Goal: Task Accomplishment & Management: Manage account settings

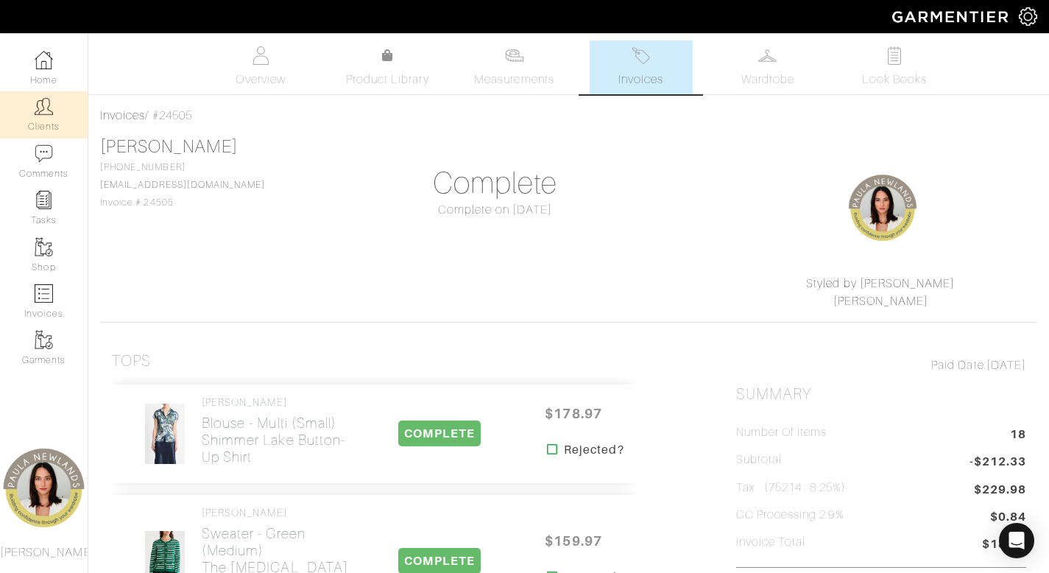
click at [49, 117] on link "Clients" at bounding box center [44, 114] width 88 height 46
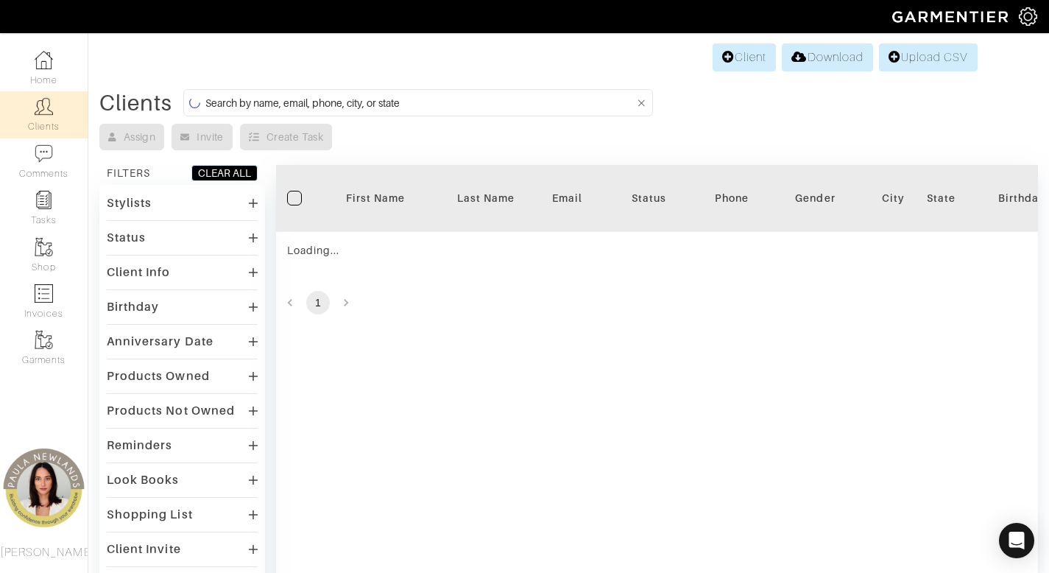
click at [464, 99] on input at bounding box center [419, 102] width 429 height 18
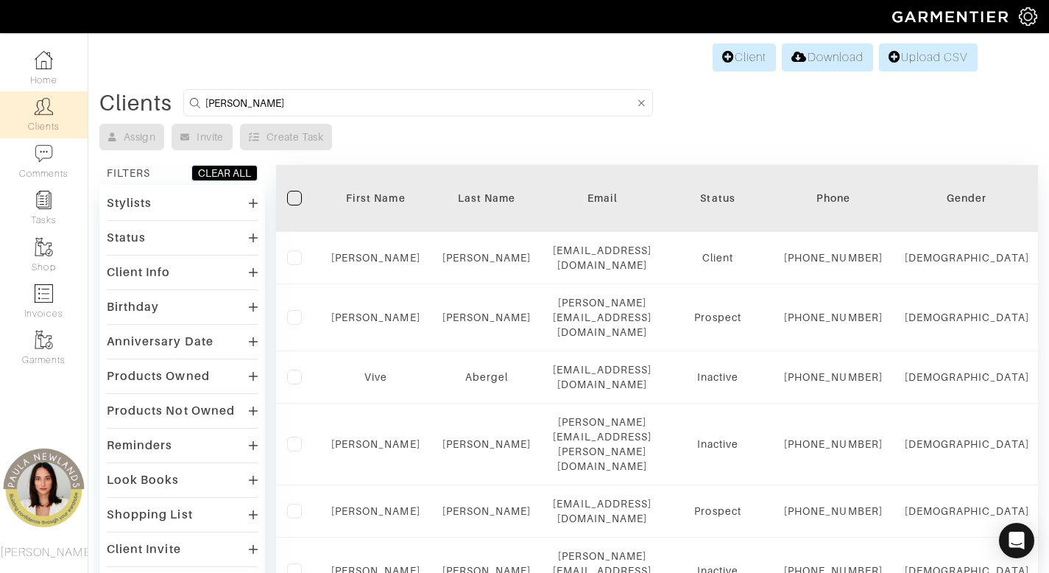
type input "jeni"
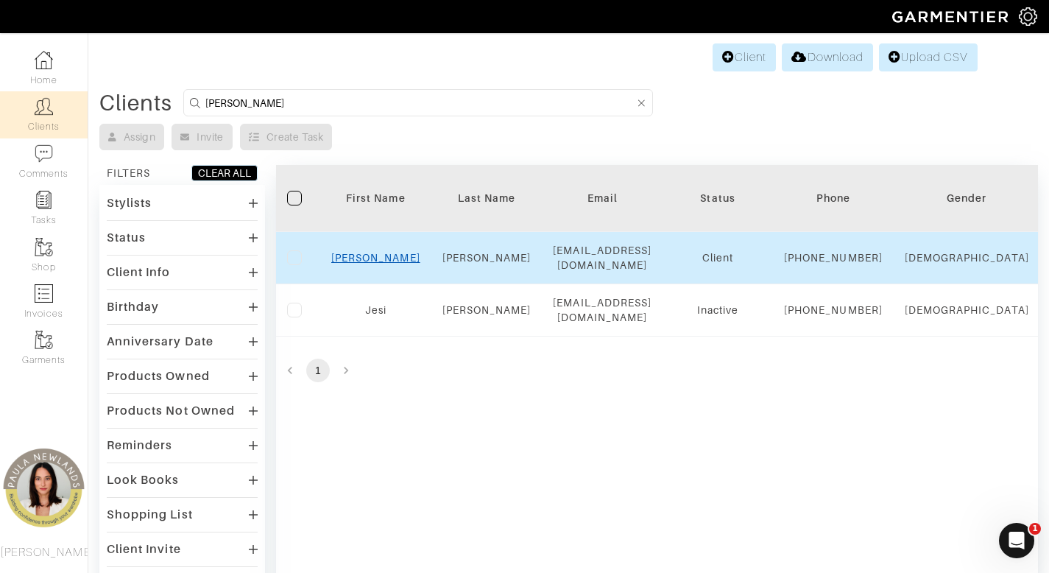
click at [381, 263] on link "Jeni" at bounding box center [375, 258] width 89 height 12
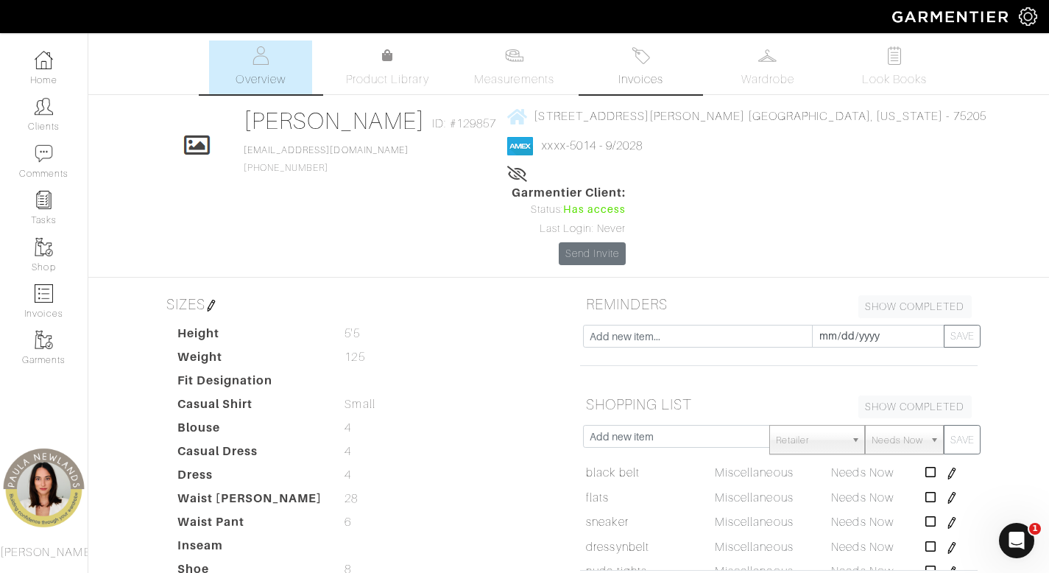
click at [636, 82] on span "Invoices" at bounding box center [640, 80] width 45 height 18
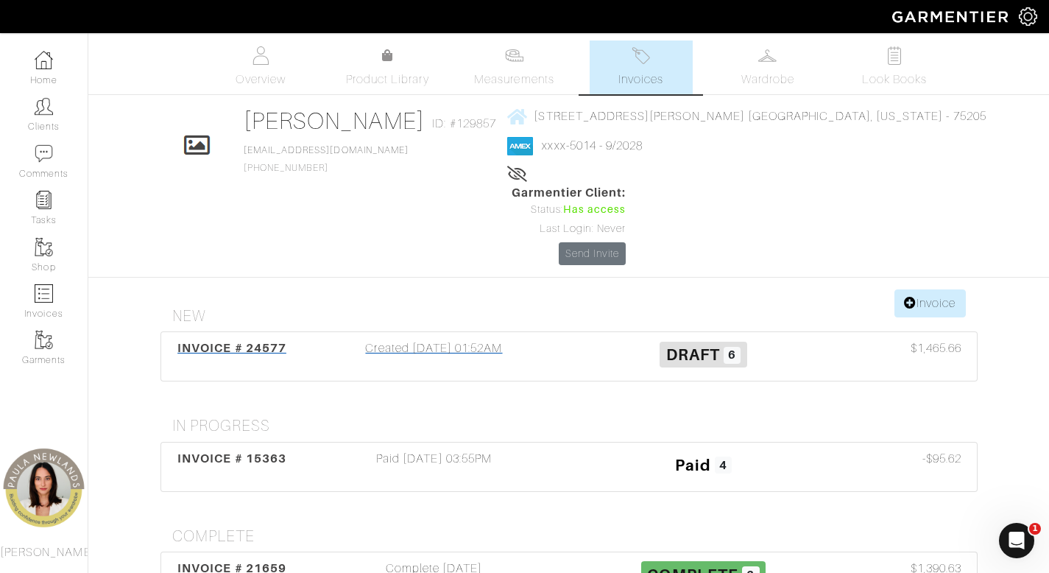
click at [487, 339] on div "Created 09/16/25 01:52AM" at bounding box center [434, 356] width 269 height 34
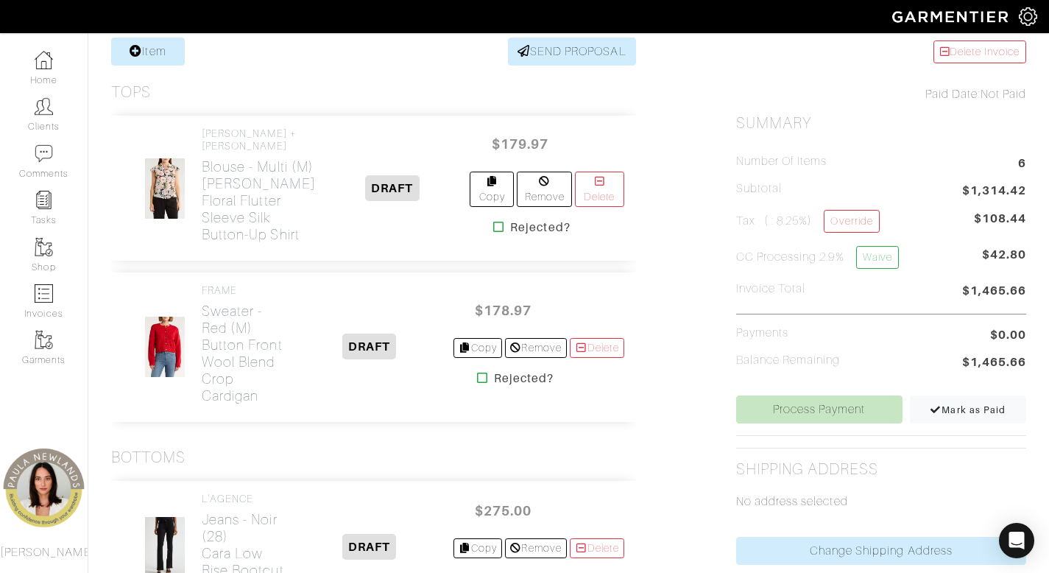
scroll to position [316, 0]
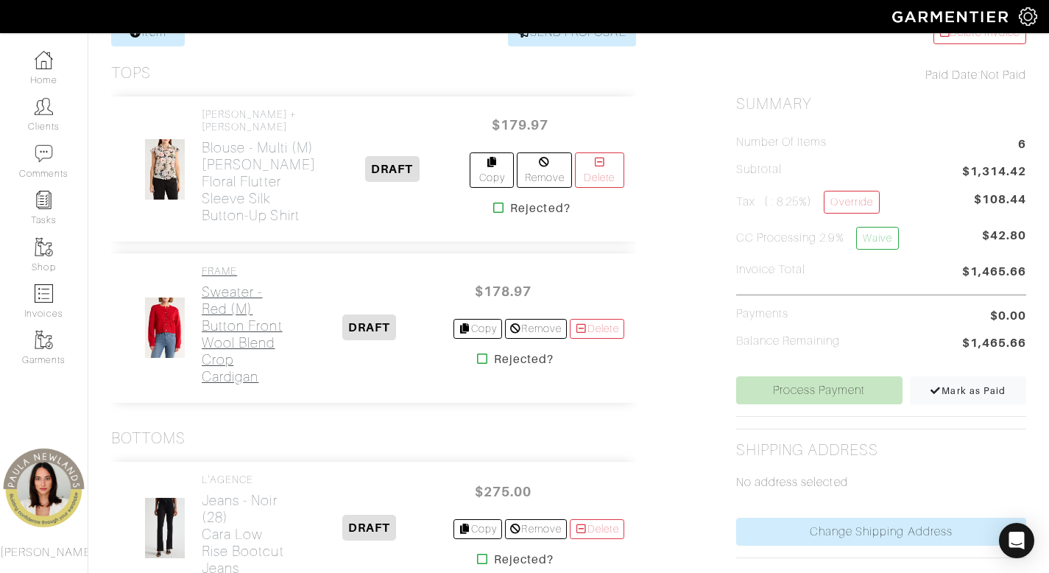
click at [252, 353] on h2 "Sweater - red (m) Button Front Wool Blend Crop Cardigan" at bounding box center [244, 334] width 85 height 102
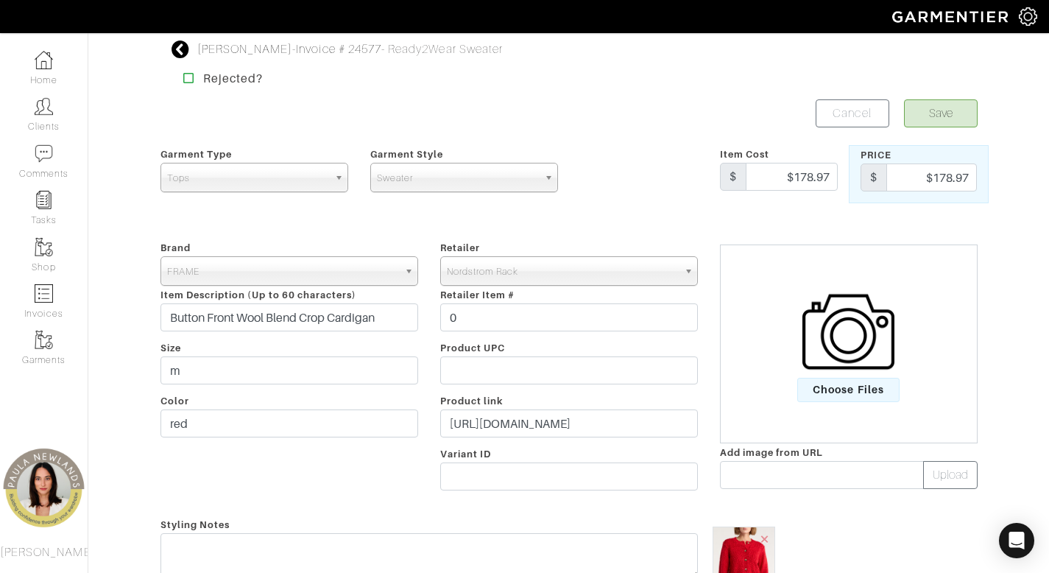
click at [327, 351] on div "Brand - 032c 1017 ALYX 9SM 111SKIN 11 by Boris Bidjan Saberi 11 Honore 12 Store…" at bounding box center [289, 367] width 280 height 259
click at [322, 375] on input "m" at bounding box center [289, 370] width 258 height 28
type input "s"
click at [646, 119] on div "Save Cancel" at bounding box center [779, 113] width 420 height 28
click at [939, 109] on button "Save" at bounding box center [941, 113] width 74 height 28
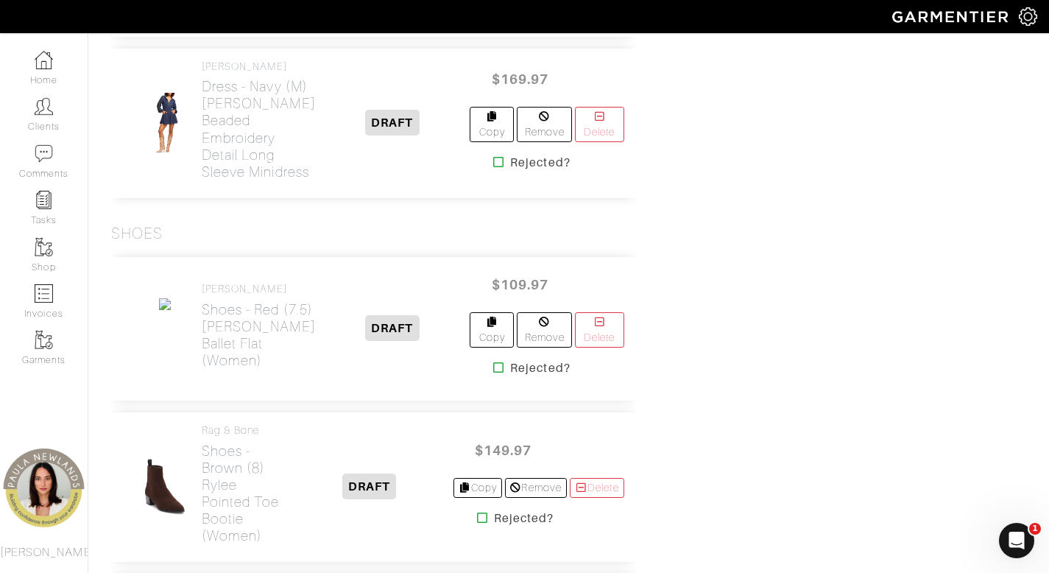
scroll to position [1574, 0]
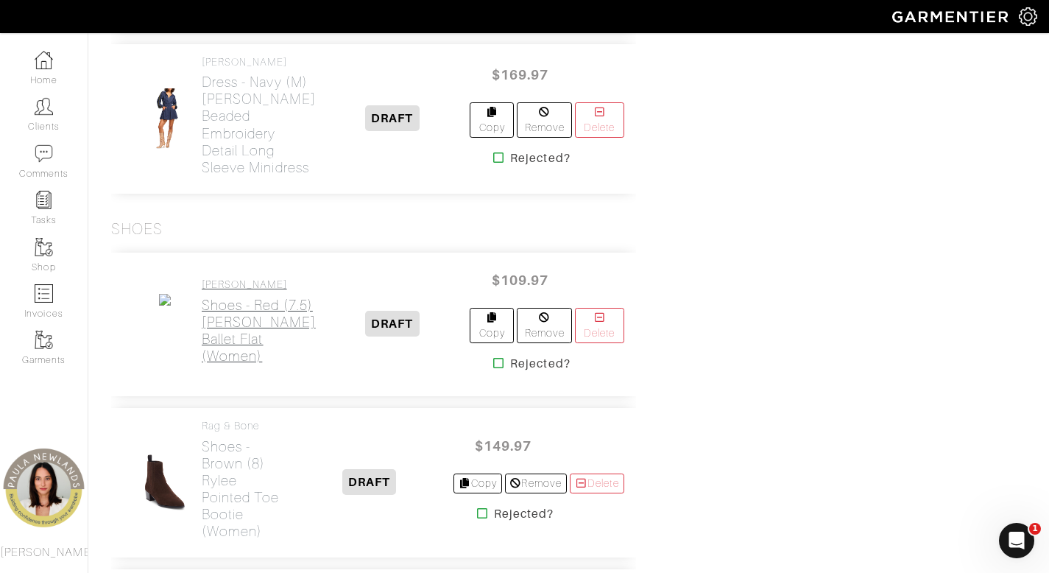
click at [222, 364] on h2 "Shoes - red (7.5) Vivian Ballet Flat (Women)" at bounding box center [259, 331] width 114 height 68
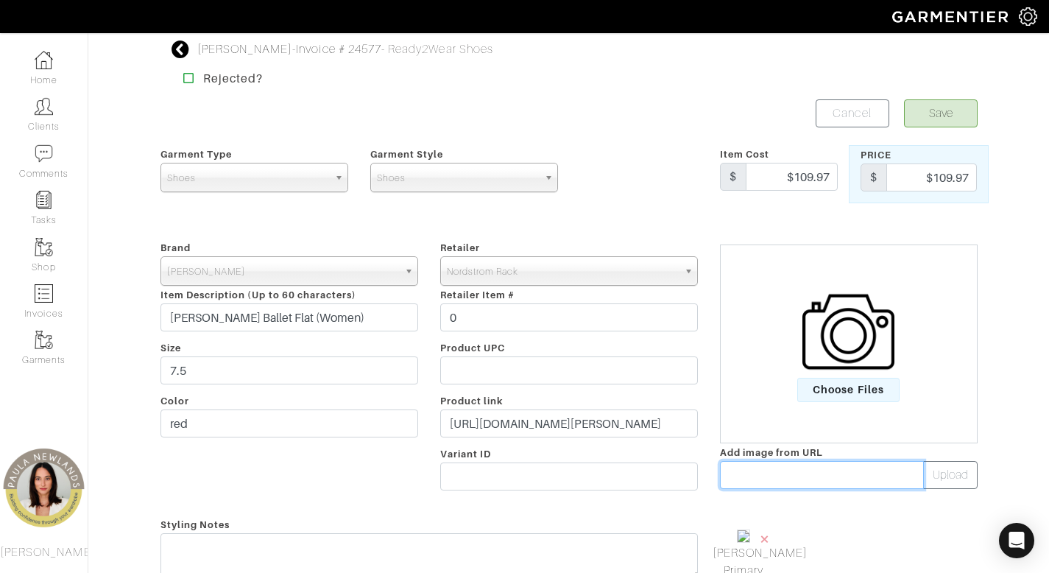
paste input "https://n.nordstrommedia.com/it/21a02ae7-cea8-4ee7-94bf-ae5e098d6191.jpeg?trim=…"
type input "https://n.nordstrommedia.com/it/21a02ae7-cea8-4ee7-94bf-ae5e098d6191.jpeg?trim=…"
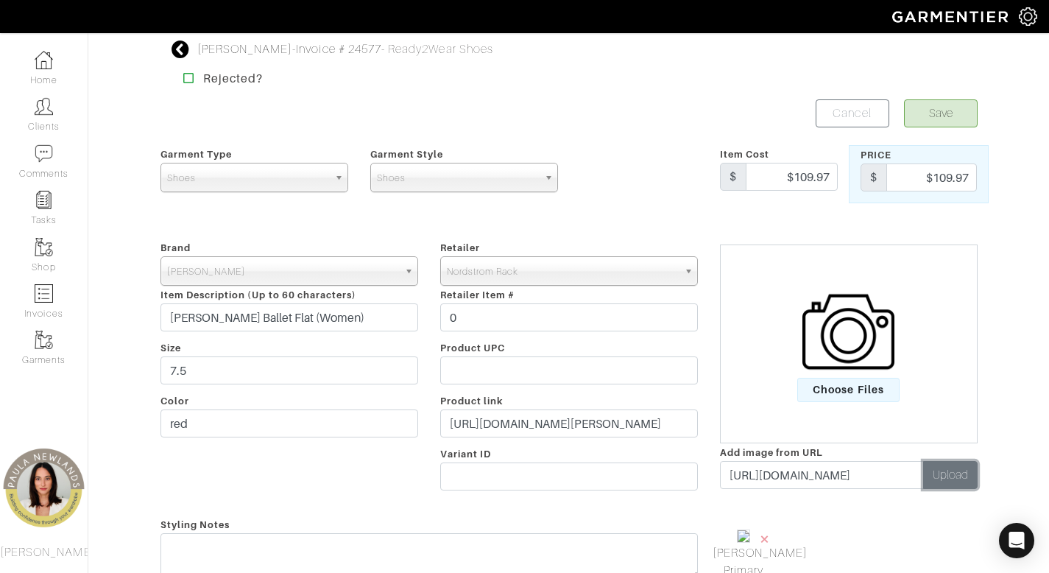
click at [953, 474] on button "Upload" at bounding box center [950, 475] width 54 height 28
drag, startPoint x: 833, startPoint y: 536, endPoint x: 908, endPoint y: 379, distance: 173.5
click at [833, 536] on span "×" at bounding box center [835, 538] width 12 height 20
click at [936, 119] on button "Save" at bounding box center [941, 113] width 74 height 28
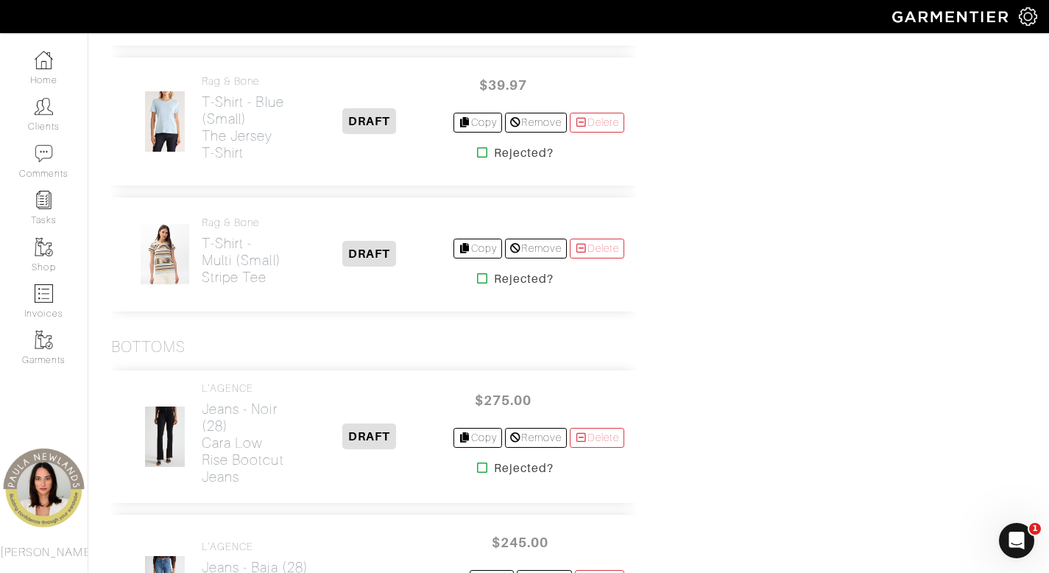
scroll to position [2133, 0]
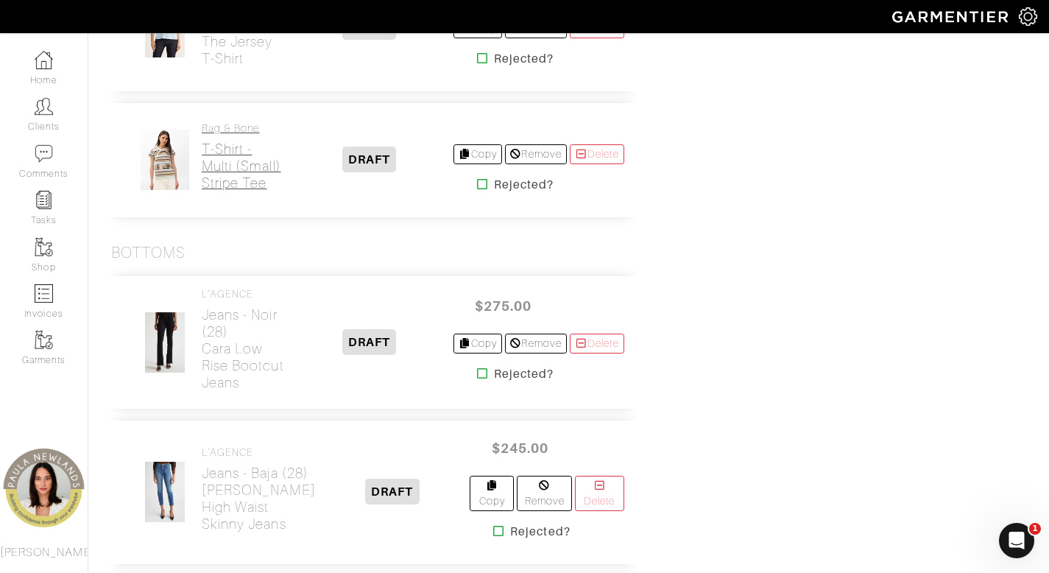
click at [211, 191] on h2 "T-Shirt - multi (small) stripe tee" at bounding box center [244, 166] width 85 height 51
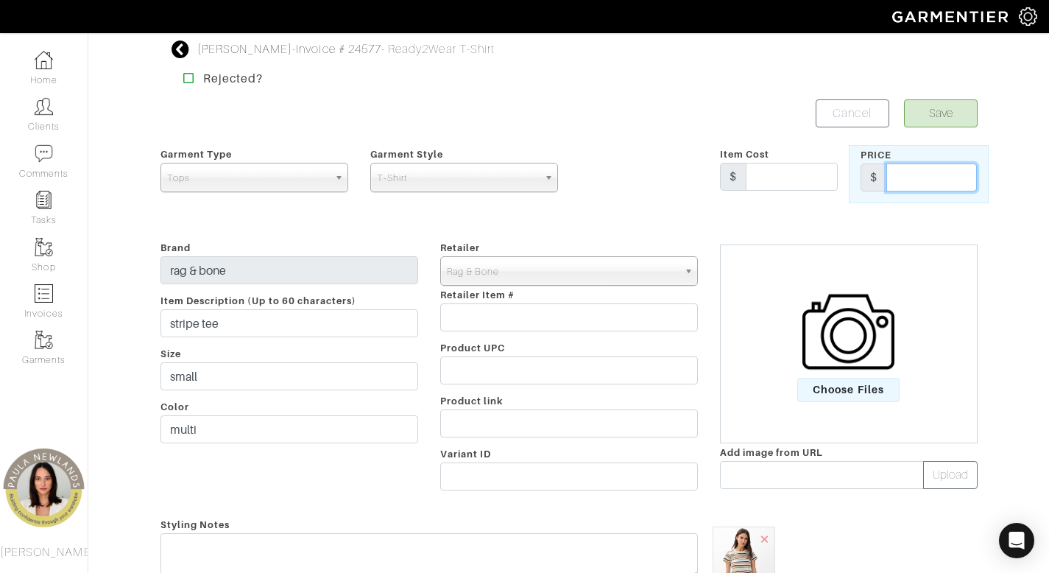
click at [947, 181] on input "text" at bounding box center [931, 177] width 91 height 28
type input "138"
click at [939, 124] on button "Save" at bounding box center [941, 113] width 74 height 28
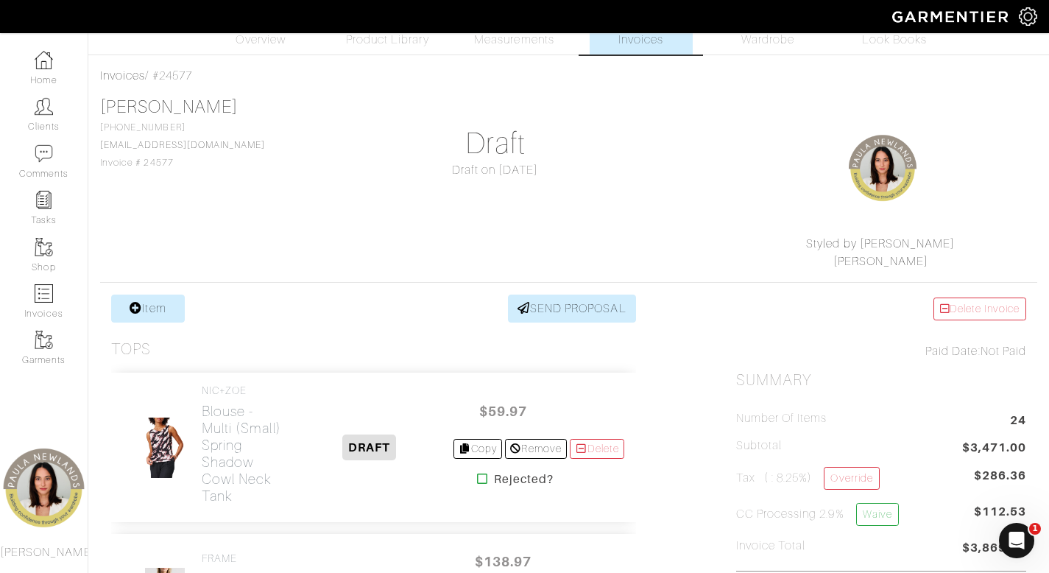
scroll to position [417, 0]
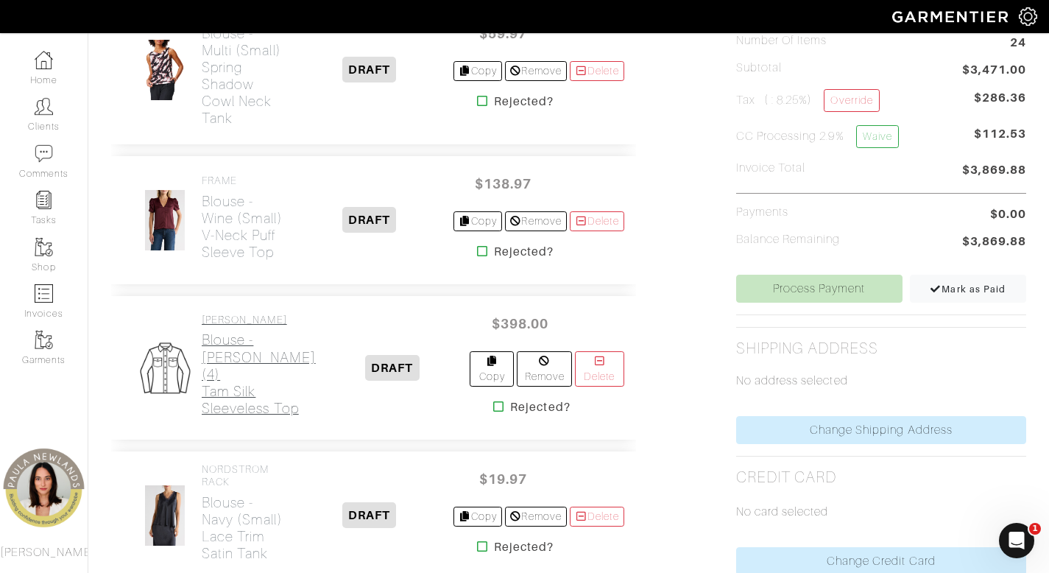
click at [220, 386] on h2 "Blouse - [PERSON_NAME] (4) Tam Silk Sleeveless Top" at bounding box center [259, 373] width 114 height 85
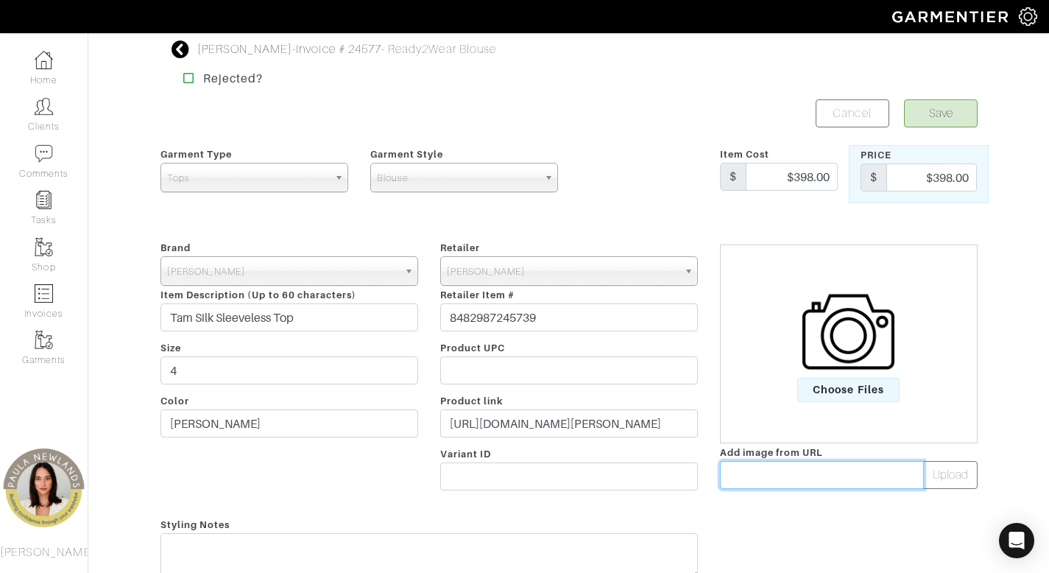
click at [861, 480] on input "text" at bounding box center [822, 475] width 204 height 28
paste input "https://veronicabeard.com/cdn/shop/files/2509FL5040278_MOSS_01.jpg?v=1754674069…"
type input "https://veronicabeard.com/cdn/shop/files/2509FL5040278_MOSS_01.jpg?v=1754674069…"
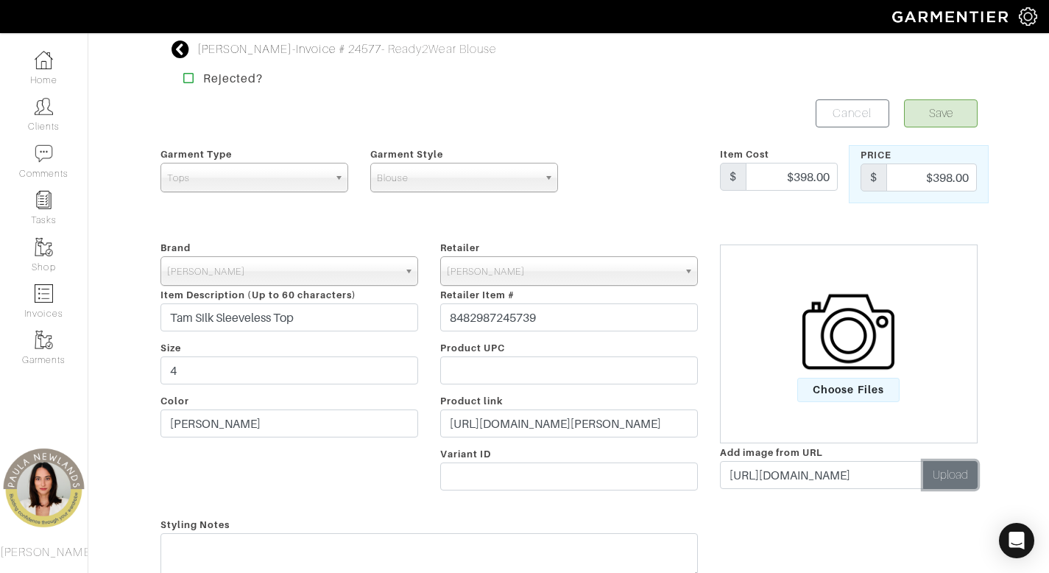
click at [972, 473] on button "Upload" at bounding box center [950, 475] width 54 height 28
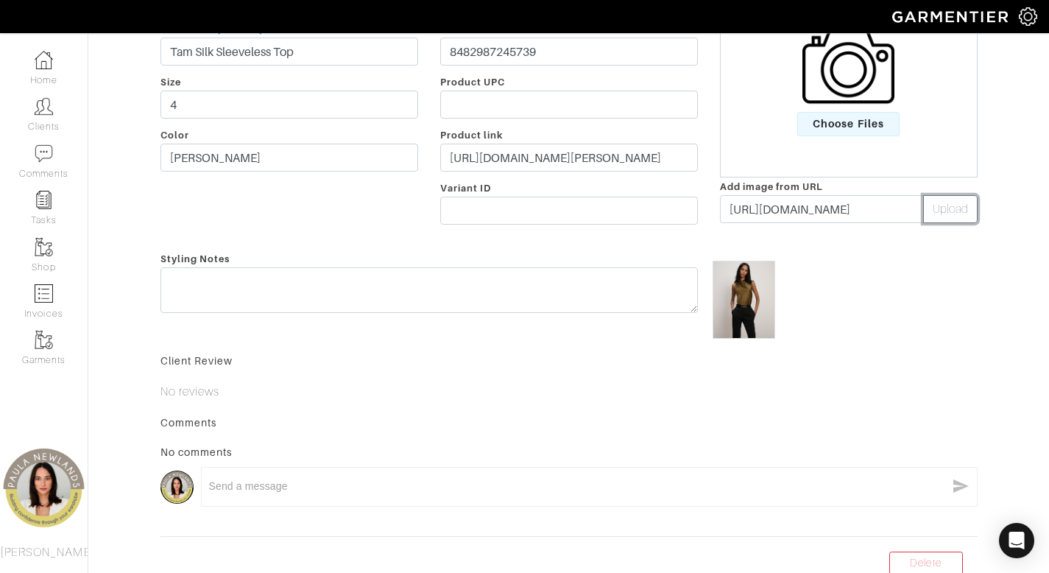
scroll to position [0, 0]
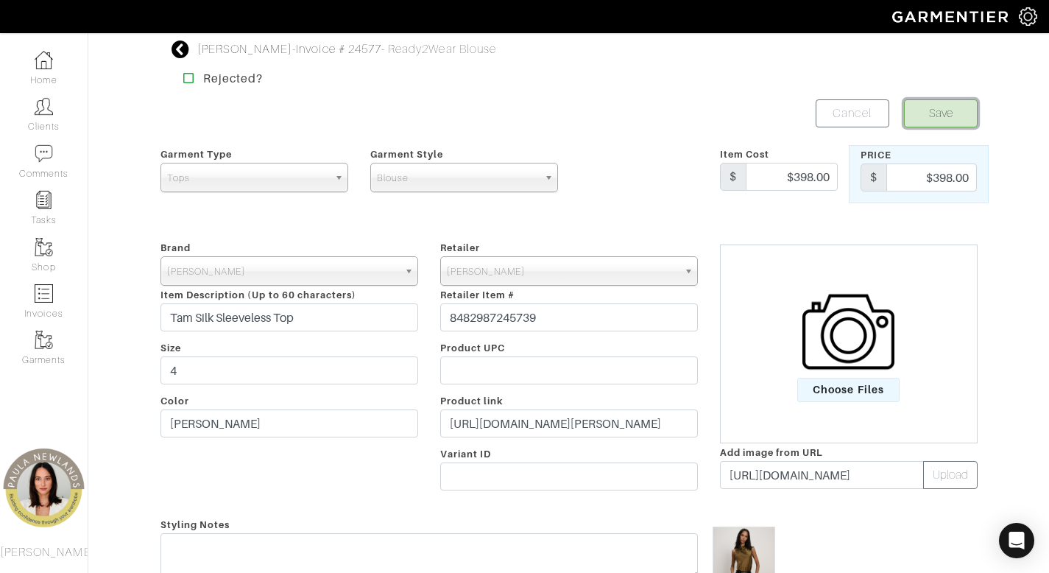
click at [934, 115] on button "Save" at bounding box center [941, 113] width 74 height 28
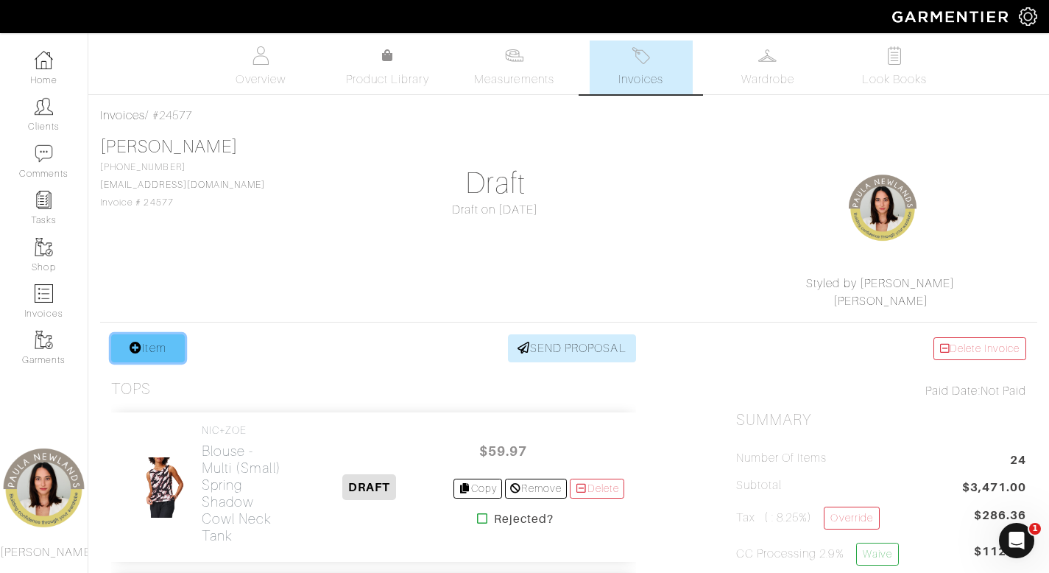
click at [177, 350] on link "Item" at bounding box center [148, 348] width 74 height 28
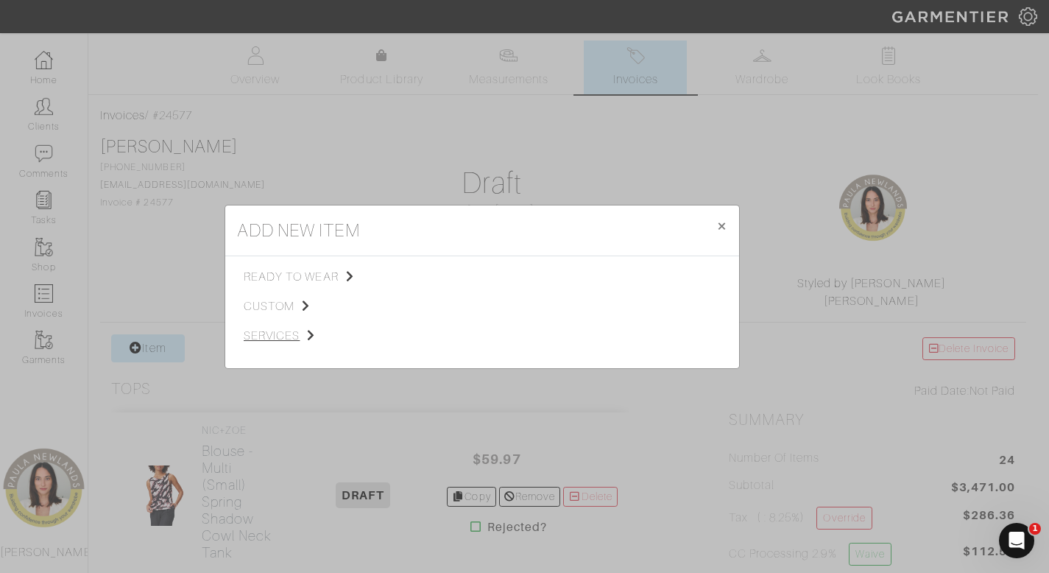
click at [275, 338] on span "services" at bounding box center [318, 336] width 148 height 18
click at [481, 272] on span "Styling Service" at bounding box center [450, 275] width 73 height 12
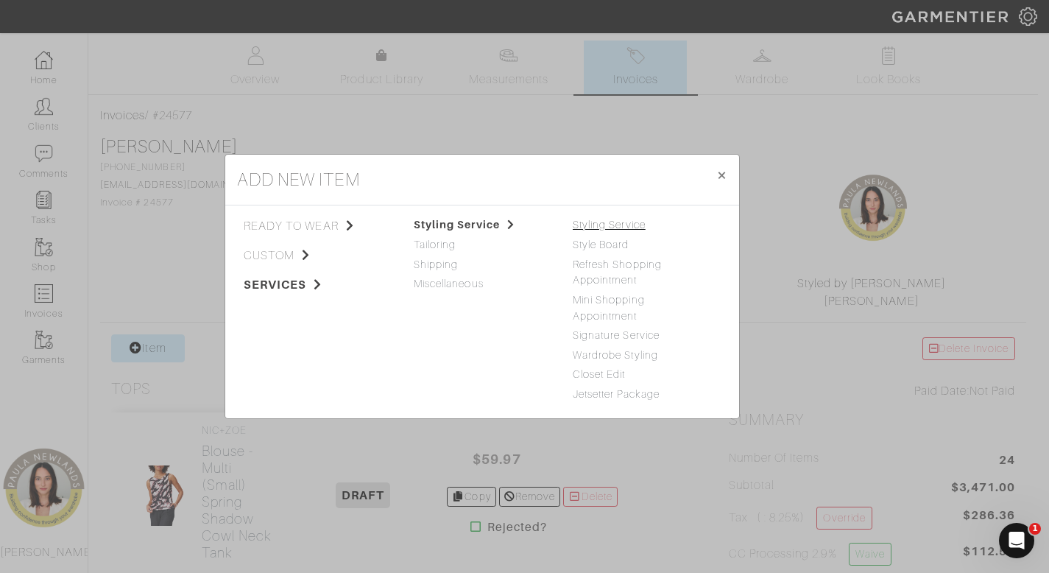
click at [615, 223] on link "Styling Service" at bounding box center [609, 225] width 73 height 12
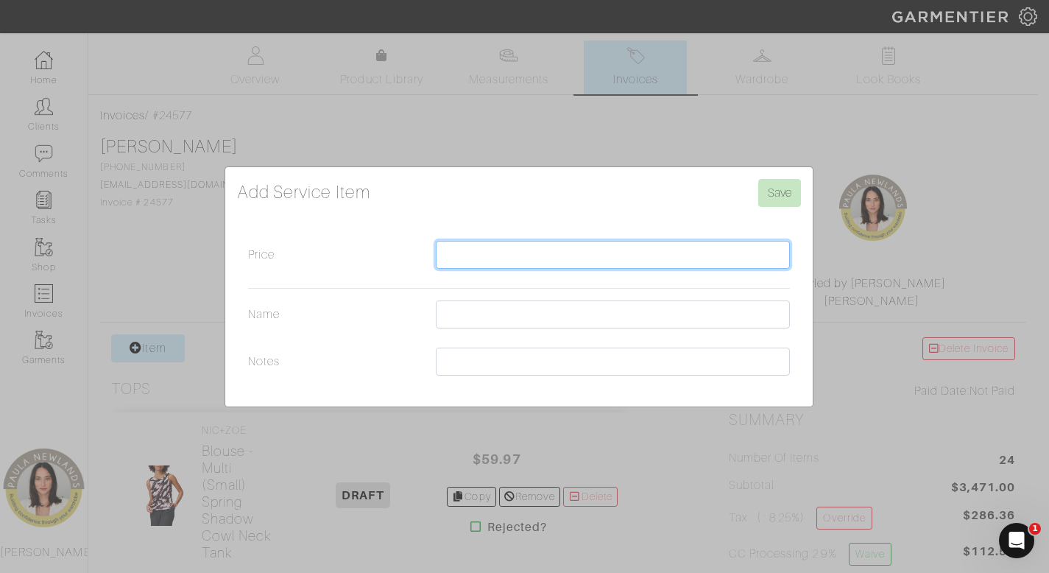
click at [608, 258] on input "Price" at bounding box center [613, 255] width 354 height 28
type input "0"
type input "975"
click at [545, 142] on div "Add Service Item Save Price 975 Name Notes" at bounding box center [524, 286] width 1049 height 573
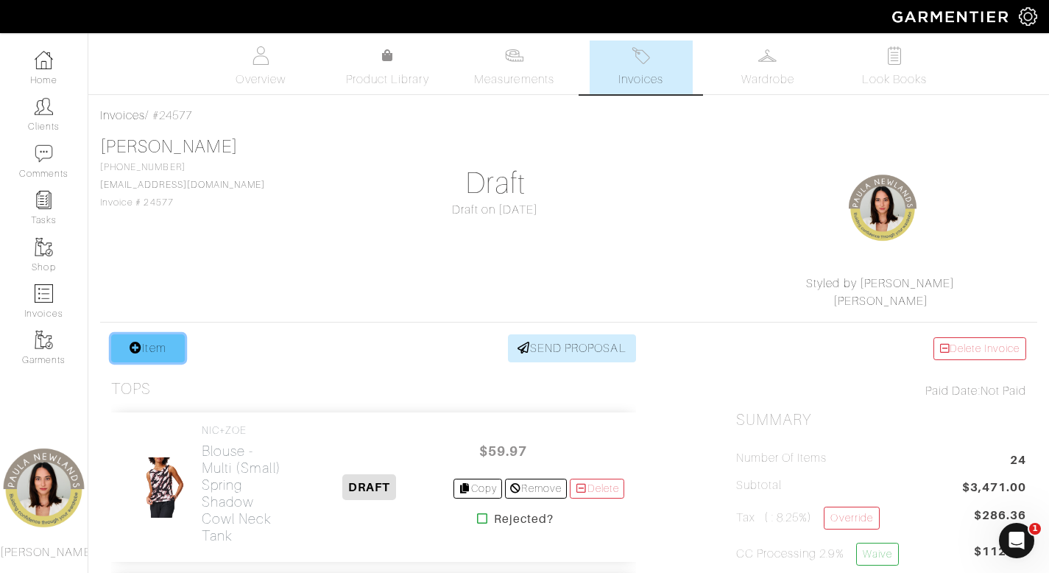
click at [149, 349] on link "Item" at bounding box center [148, 348] width 74 height 28
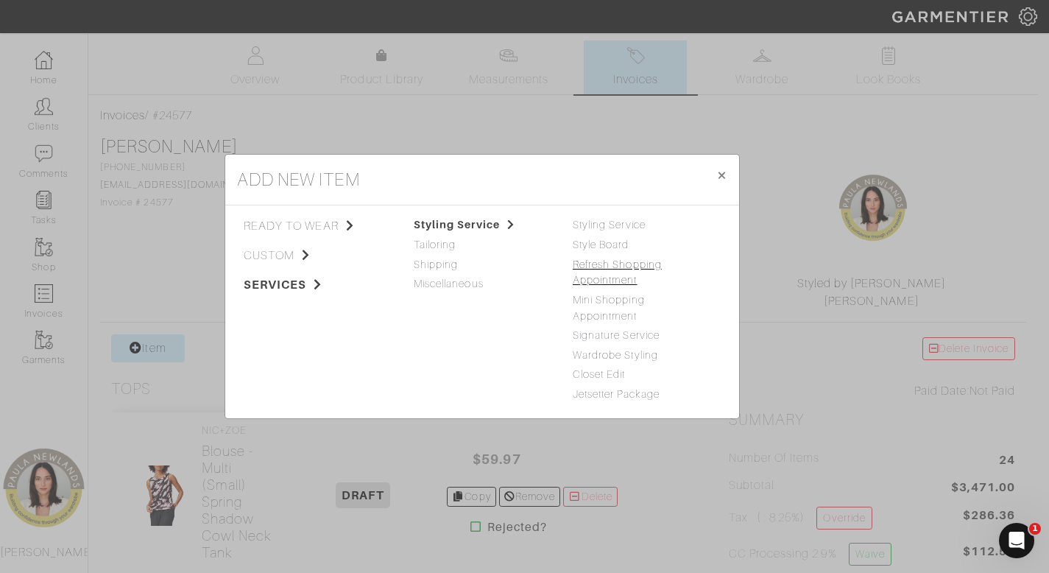
click at [623, 266] on link "Refresh Shopping Appointment" at bounding box center [617, 272] width 89 height 28
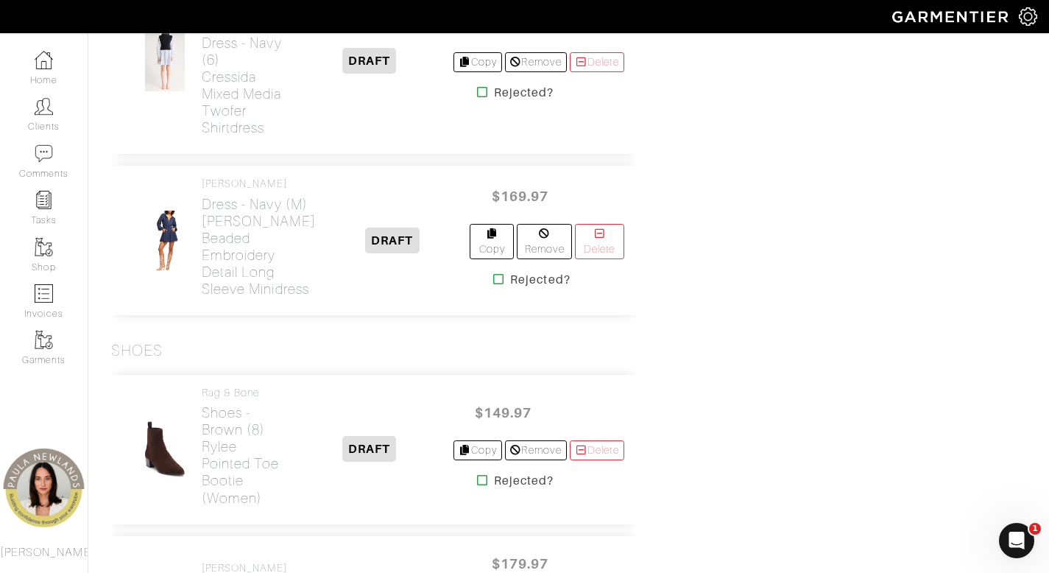
scroll to position [3368, 0]
